Goal: Find specific page/section: Find specific page/section

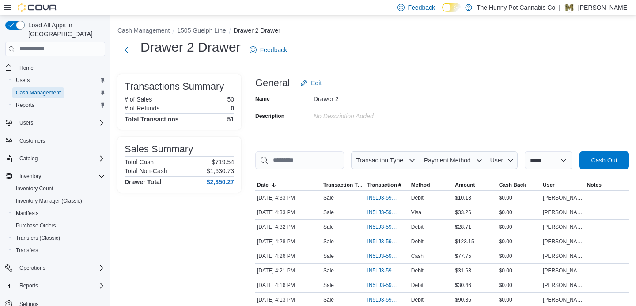
click at [39, 89] on span "Cash Management" at bounding box center [38, 92] width 45 height 7
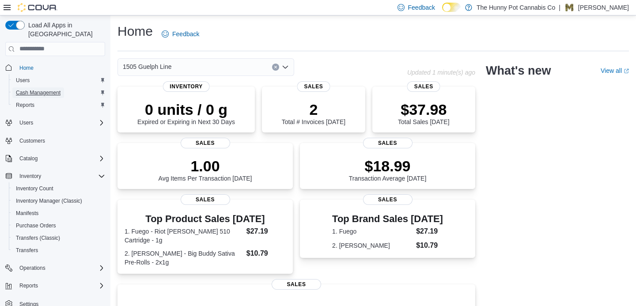
click at [53, 89] on span "Cash Management" at bounding box center [38, 92] width 45 height 7
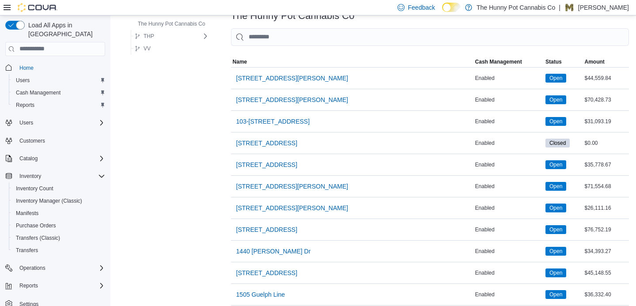
scroll to position [71, 0]
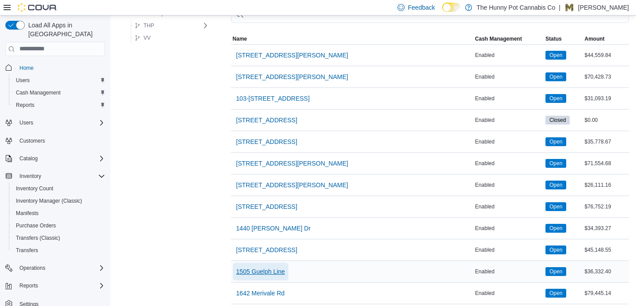
click at [278, 271] on span "1505 Guelph Line" at bounding box center [260, 271] width 49 height 9
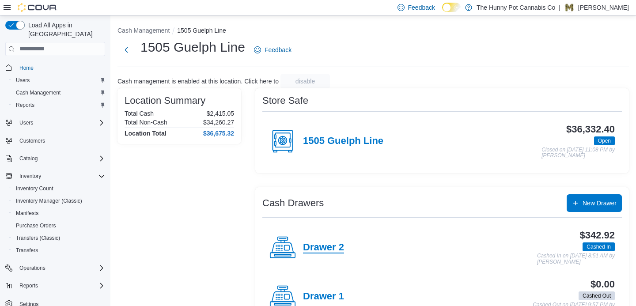
click at [330, 248] on h4 "Drawer 2" at bounding box center [323, 247] width 41 height 11
